Goal: Task Accomplishment & Management: Use online tool/utility

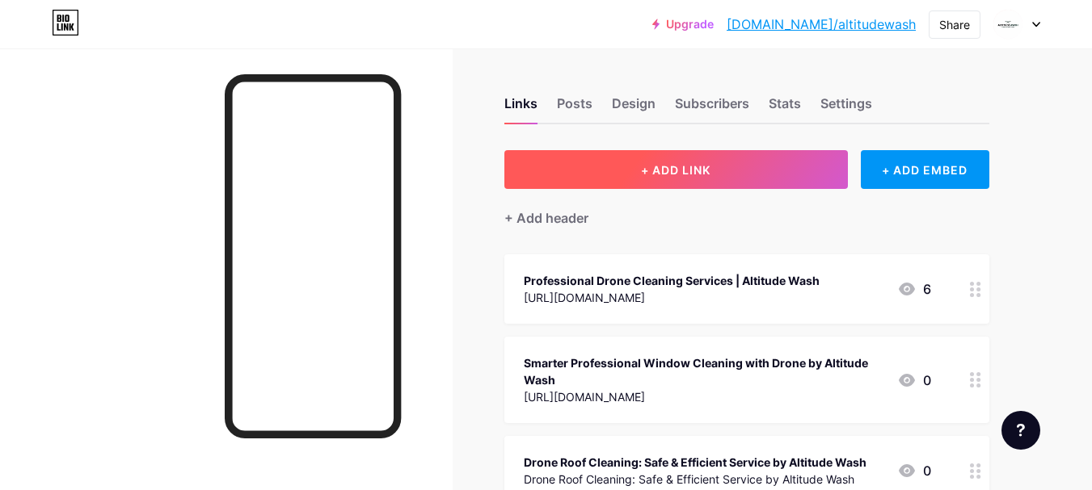
click at [667, 187] on button "+ ADD LINK" at bounding box center [675, 169] width 343 height 39
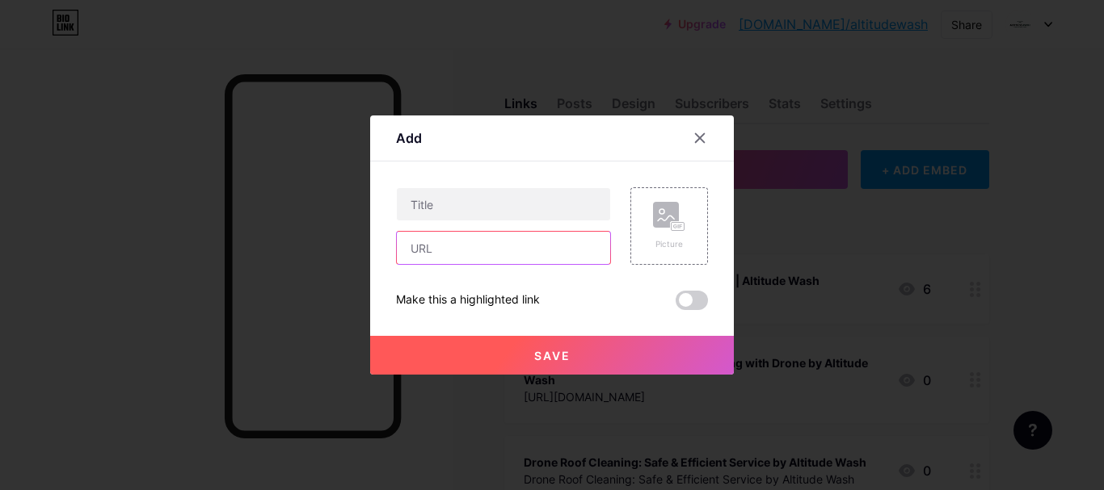
click at [498, 243] on input "text" at bounding box center [503, 248] width 213 height 32
paste input "[URL][DOMAIN_NAME]"
type input "[URL][DOMAIN_NAME]"
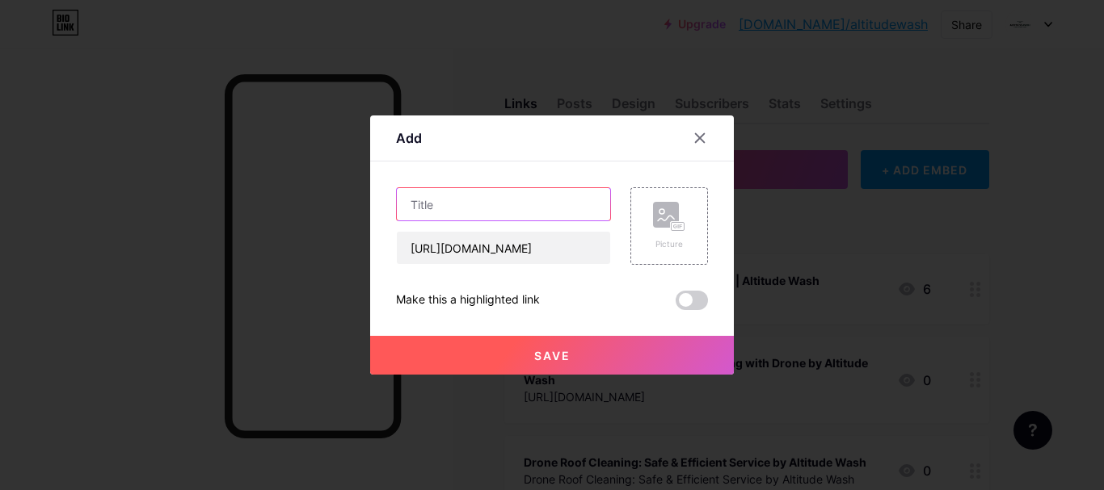
scroll to position [0, 0]
click at [499, 200] on input "text" at bounding box center [503, 204] width 213 height 32
paste input "Transform Your Building with Drone Facade Cleaning: The Altitude Wash Advantage"
type input "Transform Your Building with Drone Facade Cleaning: The Altitude Wash Advantage"
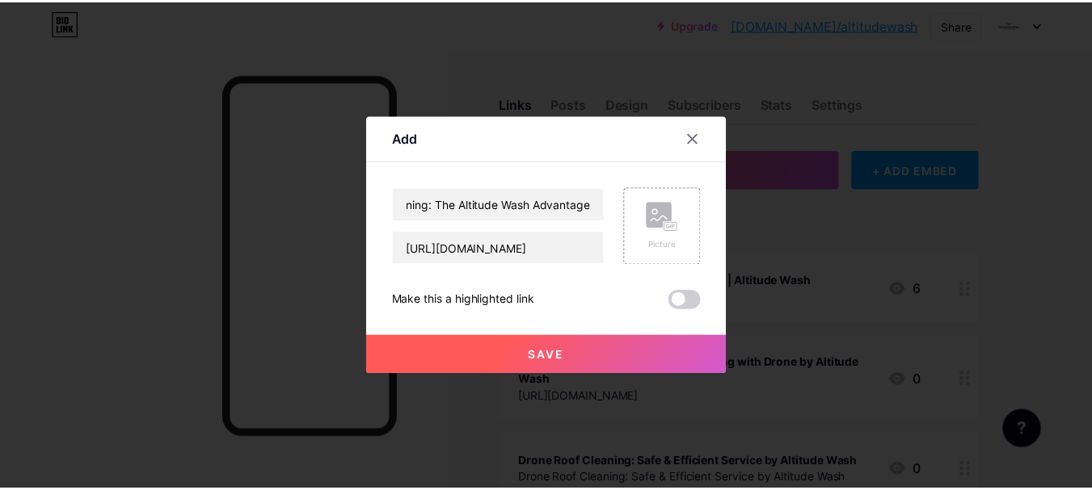
scroll to position [0, 0]
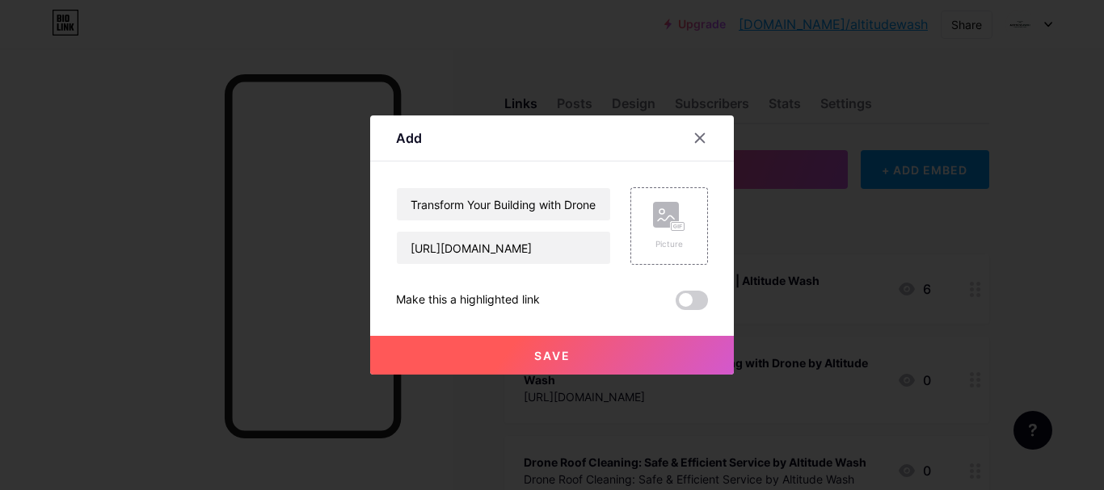
click at [598, 355] on button "Save" at bounding box center [552, 355] width 364 height 39
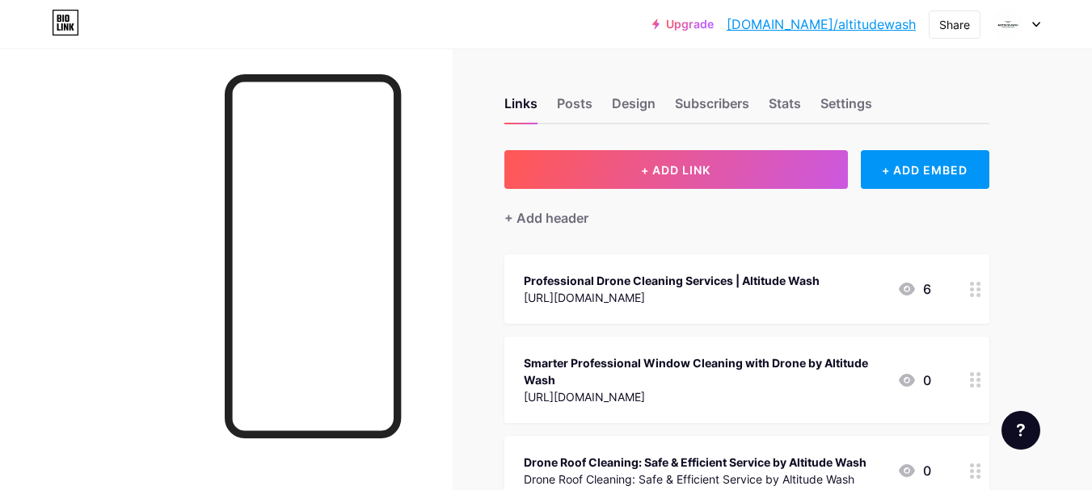
click at [866, 25] on link "[DOMAIN_NAME]/altitudewash" at bounding box center [820, 24] width 189 height 19
